Goal: Task Accomplishment & Management: Manage account settings

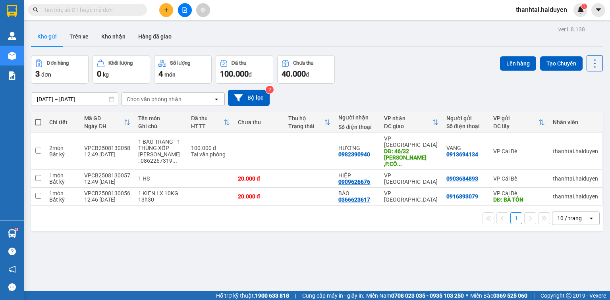
click at [539, 11] on span "thanhtai.haiduyen" at bounding box center [542, 10] width 64 height 10
click at [542, 27] on span "Đăng xuất" at bounding box center [545, 24] width 47 height 9
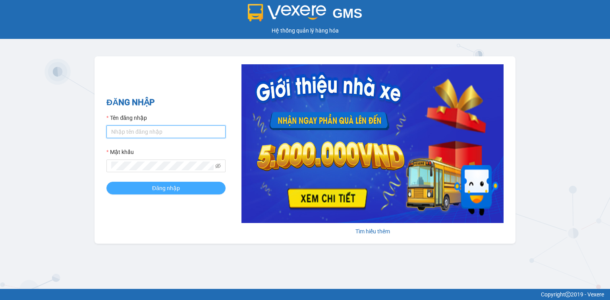
type input "mylinh.haiduyen"
click at [162, 194] on button "Đăng nhập" at bounding box center [165, 188] width 119 height 13
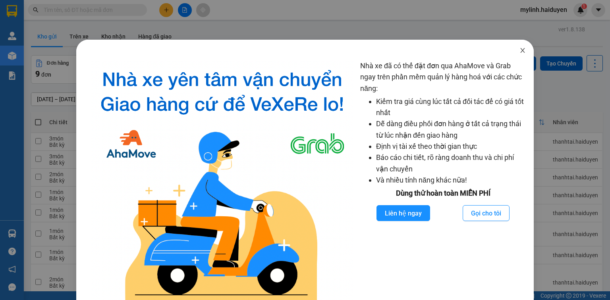
click at [520, 48] on icon "close" at bounding box center [523, 50] width 6 height 6
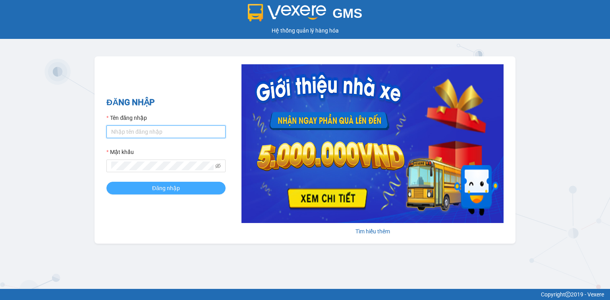
type input "mylinh.haiduyen"
click at [170, 189] on span "Đăng nhập" at bounding box center [166, 188] width 28 height 9
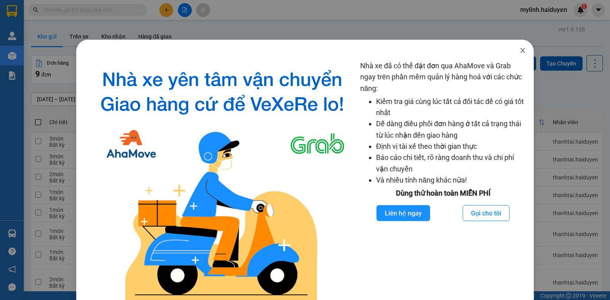
click at [520, 50] on icon "close" at bounding box center [523, 50] width 6 height 6
